Goal: Transaction & Acquisition: Purchase product/service

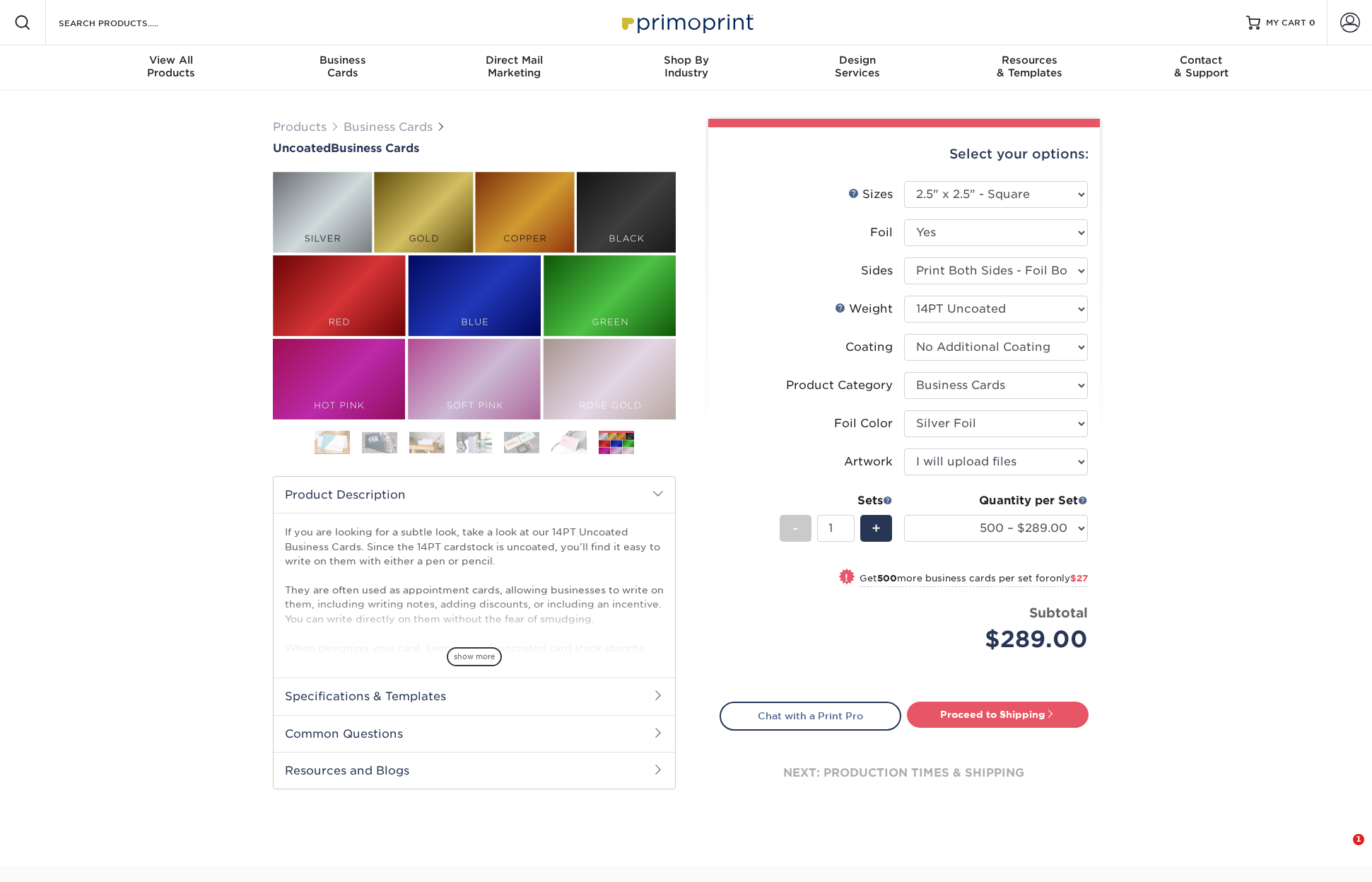
select select "2.50x2.50"
select select "3b5148f1-0588-4f88-a218-97bcfdce65c1"
select select "a834dd52-fe06-4ed6-9a86-5bd3c2d02515"
select select "upload"
